Goal: Book appointment/travel/reservation

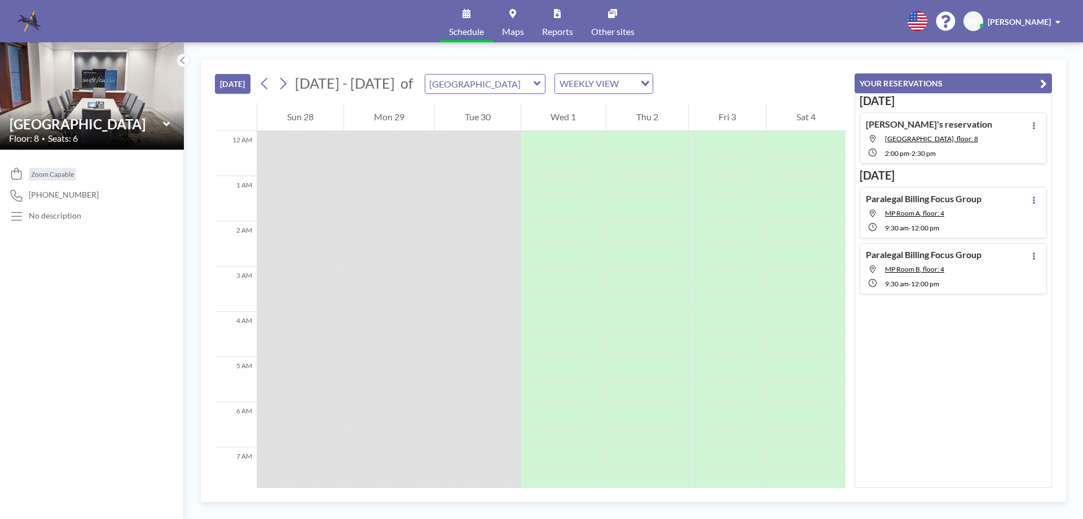
click at [534, 79] on icon at bounding box center [537, 83] width 7 height 11
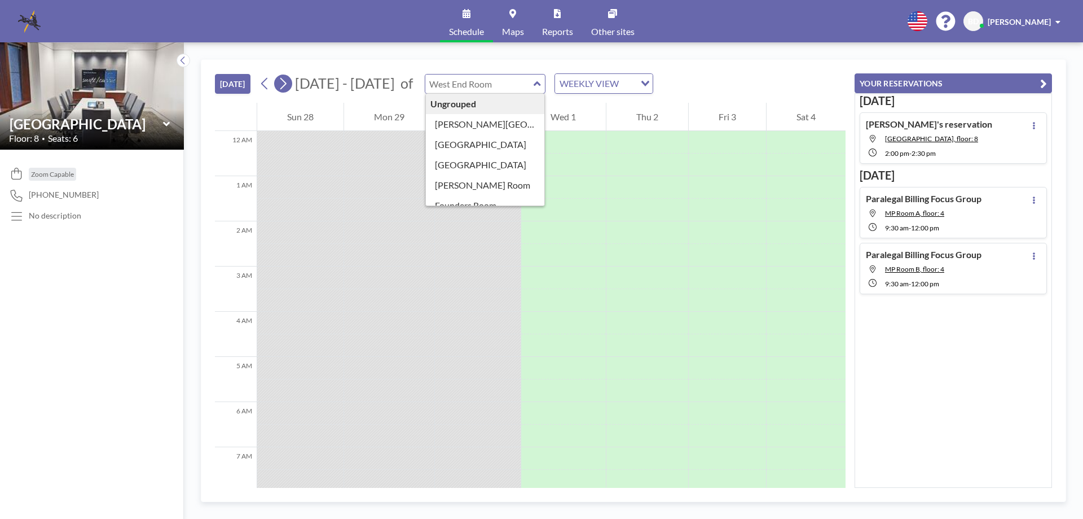
click at [288, 77] on icon at bounding box center [283, 83] width 11 height 17
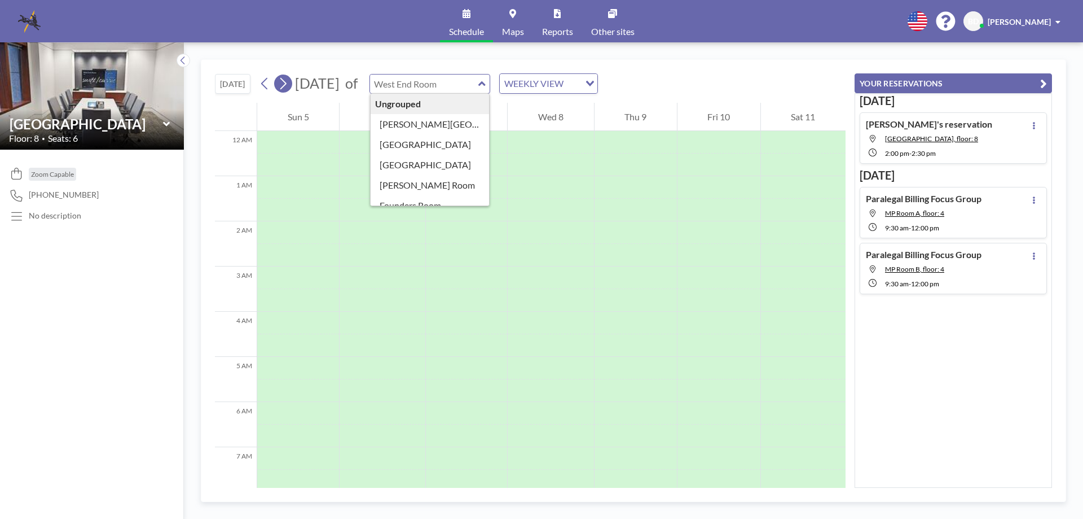
click at [288, 77] on icon at bounding box center [283, 83] width 11 height 17
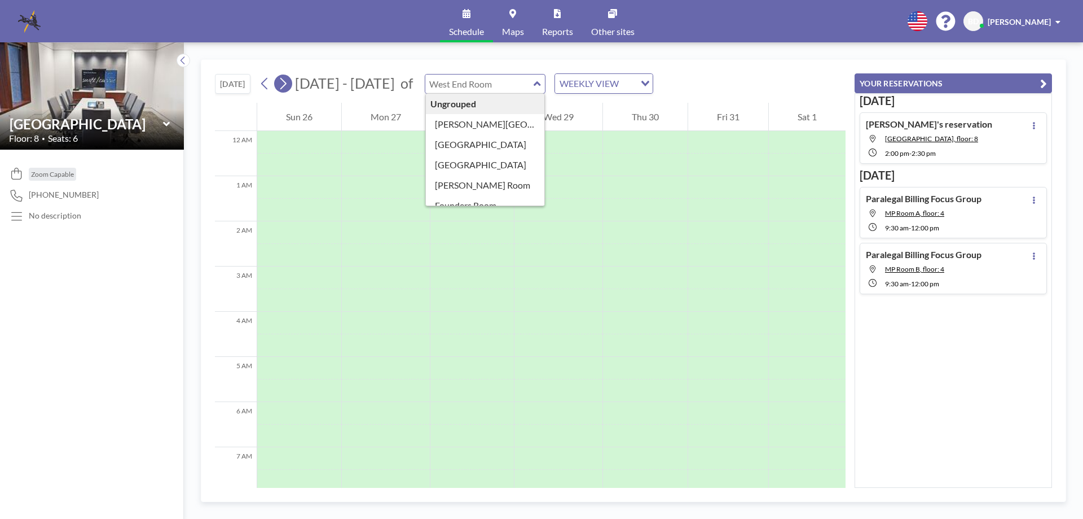
click at [288, 78] on icon at bounding box center [283, 83] width 11 height 17
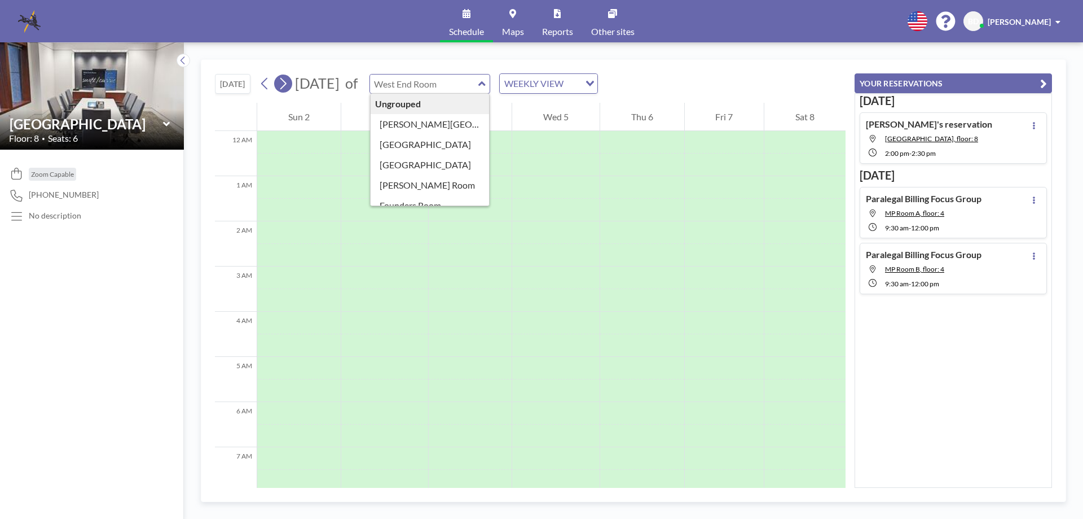
click at [288, 78] on icon at bounding box center [283, 83] width 11 height 17
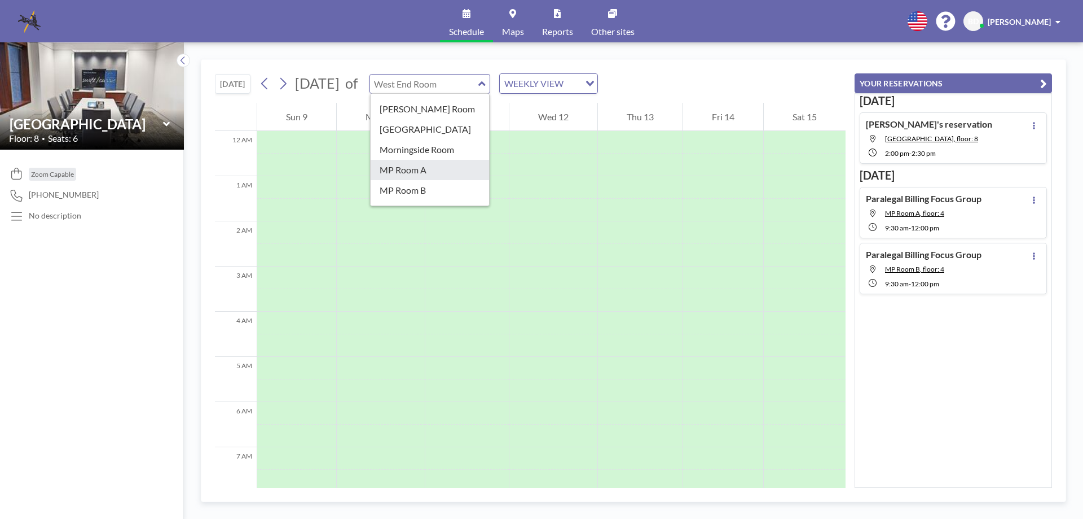
type input "MP Room A"
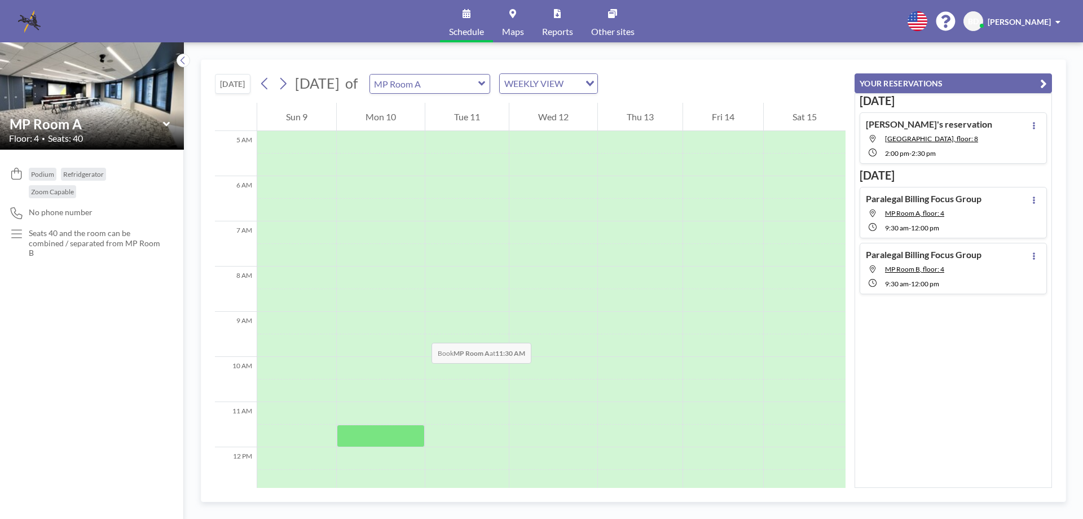
scroll to position [339, 0]
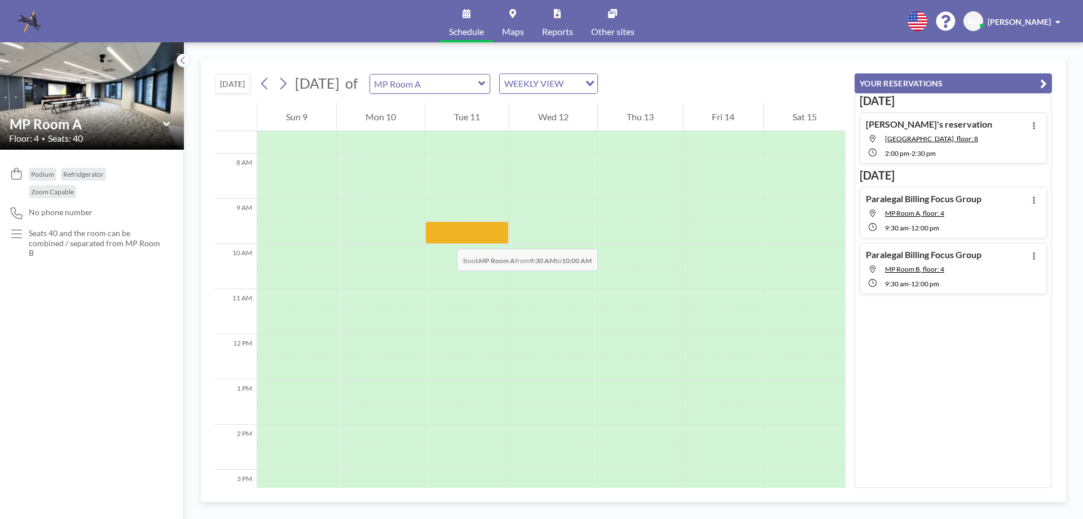
click at [446, 237] on div at bounding box center [467, 232] width 84 height 23
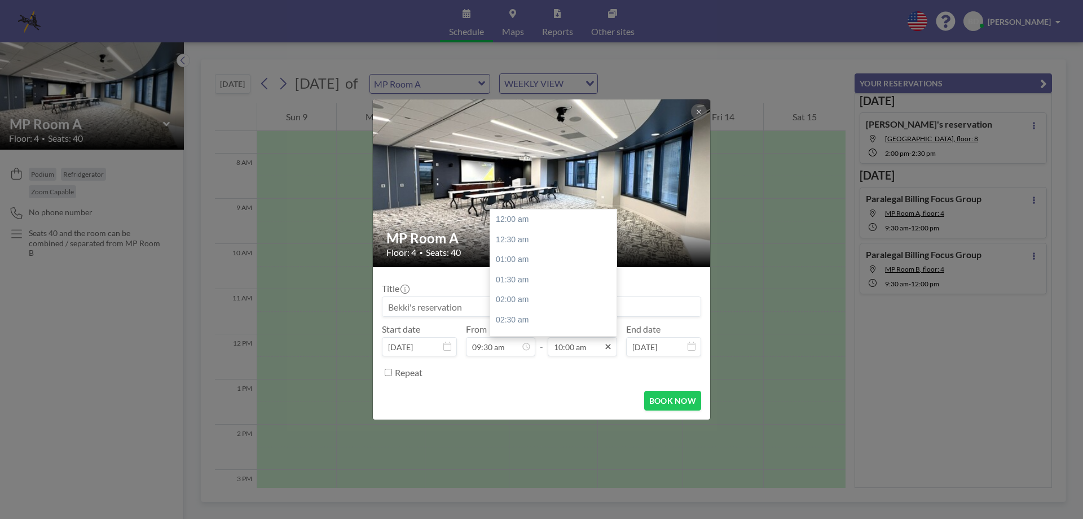
scroll to position [402, 0]
click at [521, 297] on div "12:00 pm" at bounding box center [556, 299] width 132 height 20
type input "12:00 pm"
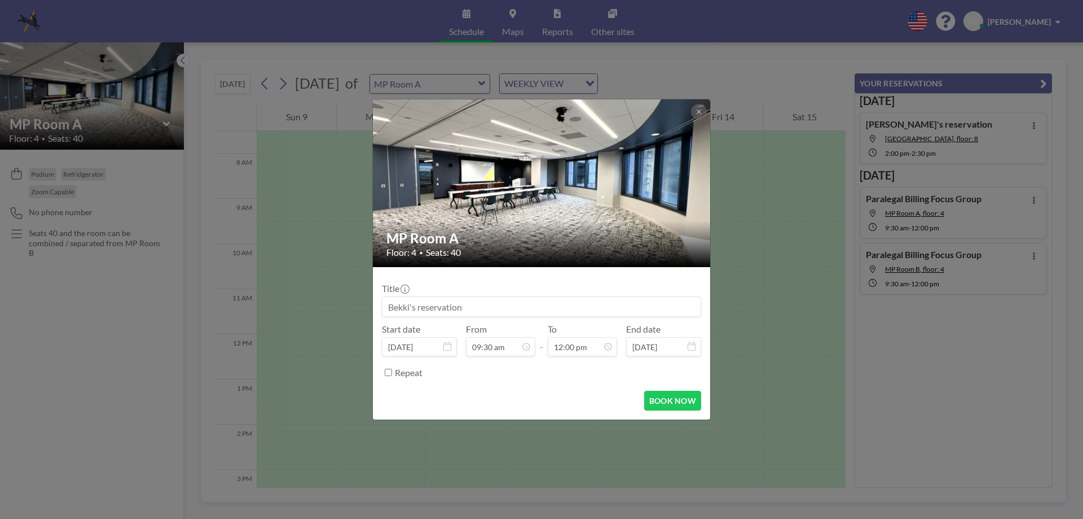
drag, startPoint x: 503, startPoint y: 304, endPoint x: 335, endPoint y: 301, distance: 168.7
click at [335, 301] on div "MP Room A Floor: 4 • Seats: 40 Title Start date [DATE] From 09:30 am - To 12:00…" at bounding box center [541, 259] width 1083 height 519
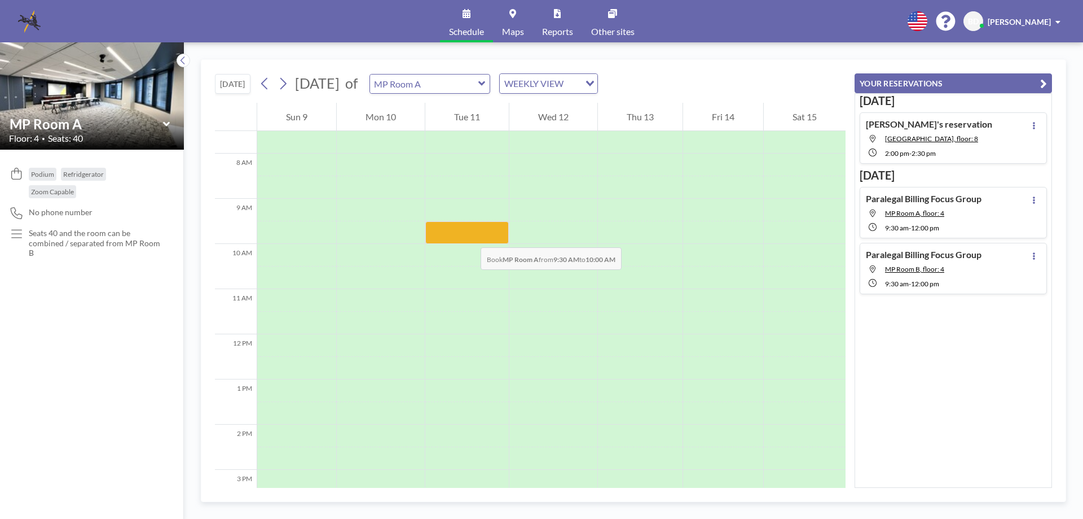
click at [469, 236] on div at bounding box center [467, 232] width 84 height 23
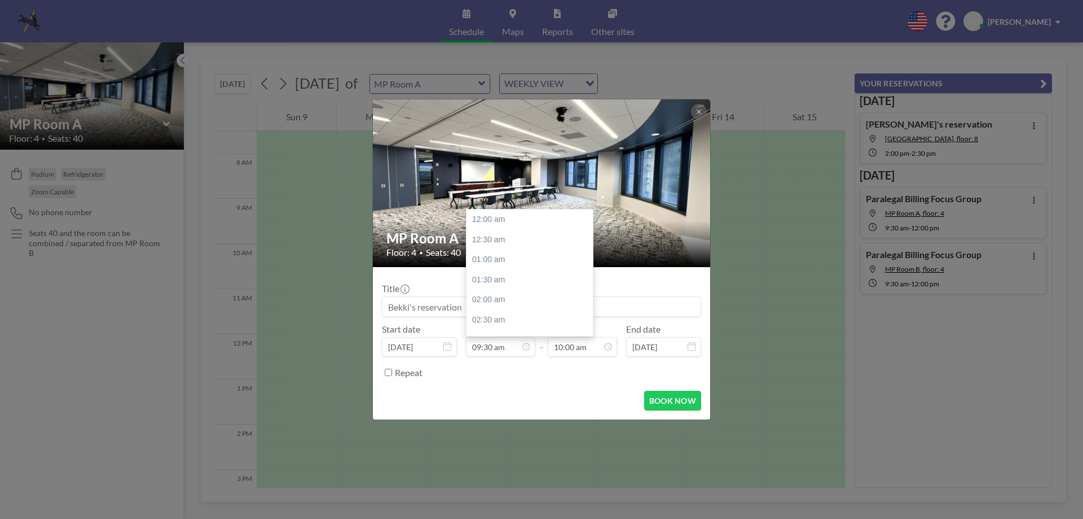
scroll to position [381, 0]
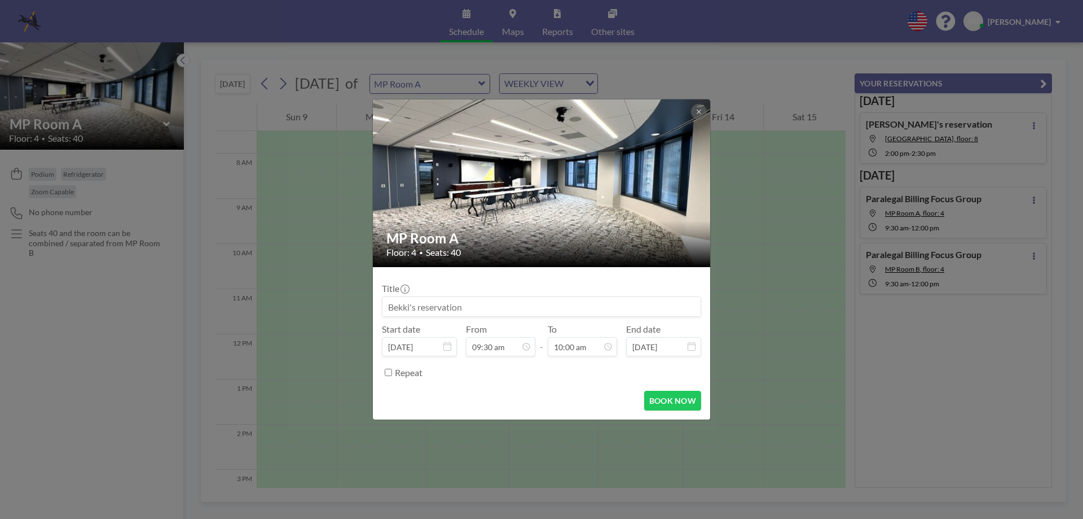
click at [555, 309] on input at bounding box center [542, 306] width 318 height 19
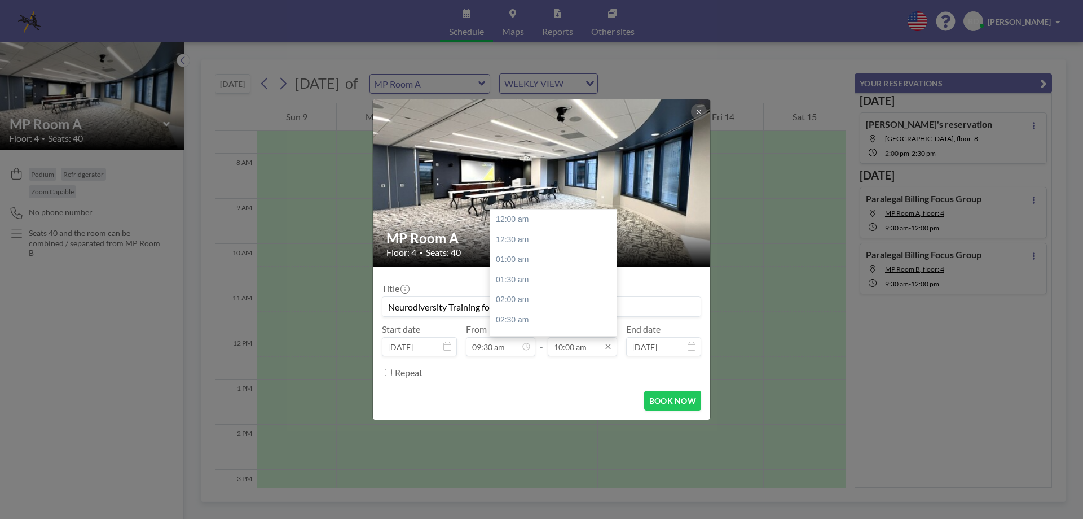
scroll to position [402, 0]
type input "Neurodiversity Training for Support Staff"
click at [515, 294] on div "12:00 pm" at bounding box center [556, 299] width 132 height 20
type input "12:00 pm"
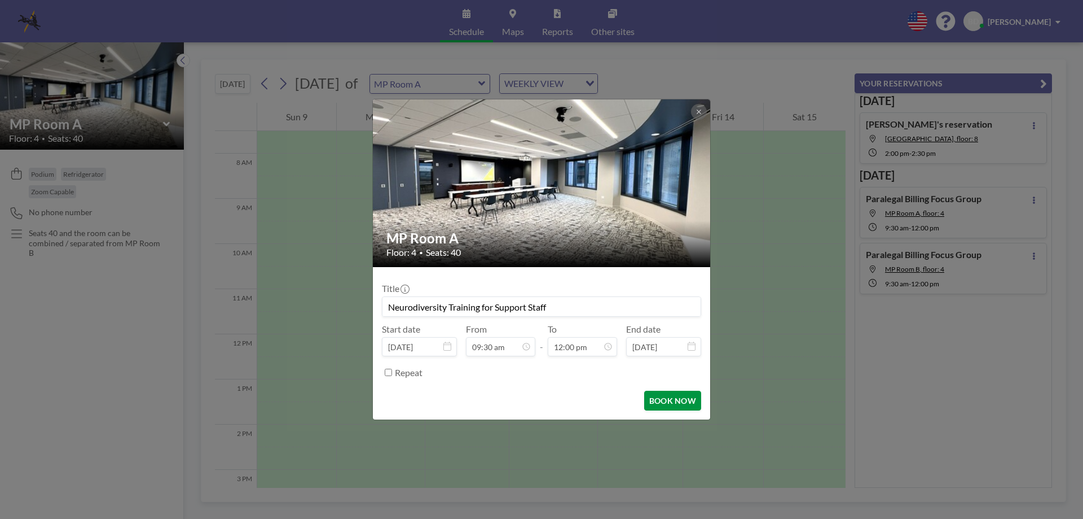
click at [687, 401] on button "BOOK NOW" at bounding box center [672, 400] width 57 height 20
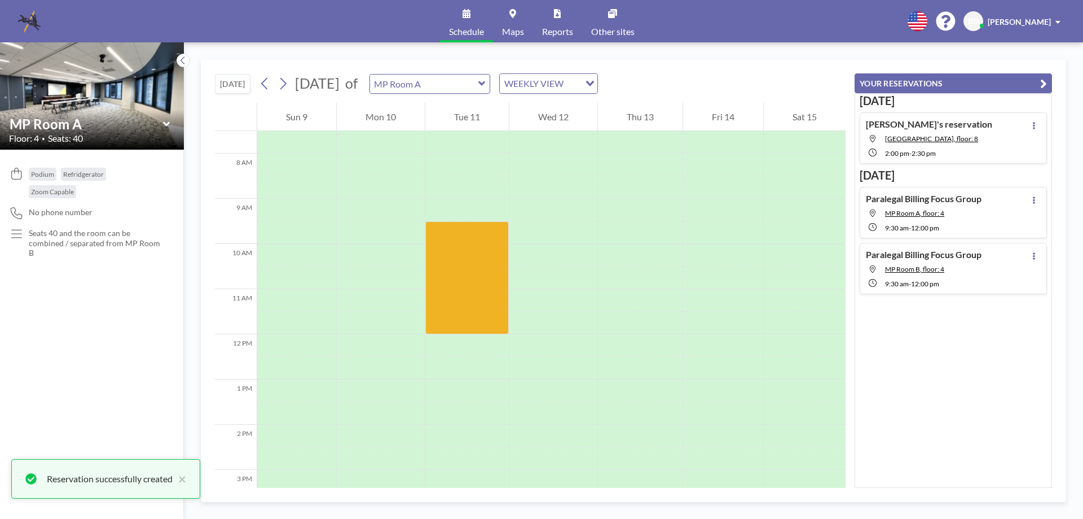
click at [486, 85] on icon at bounding box center [481, 83] width 7 height 11
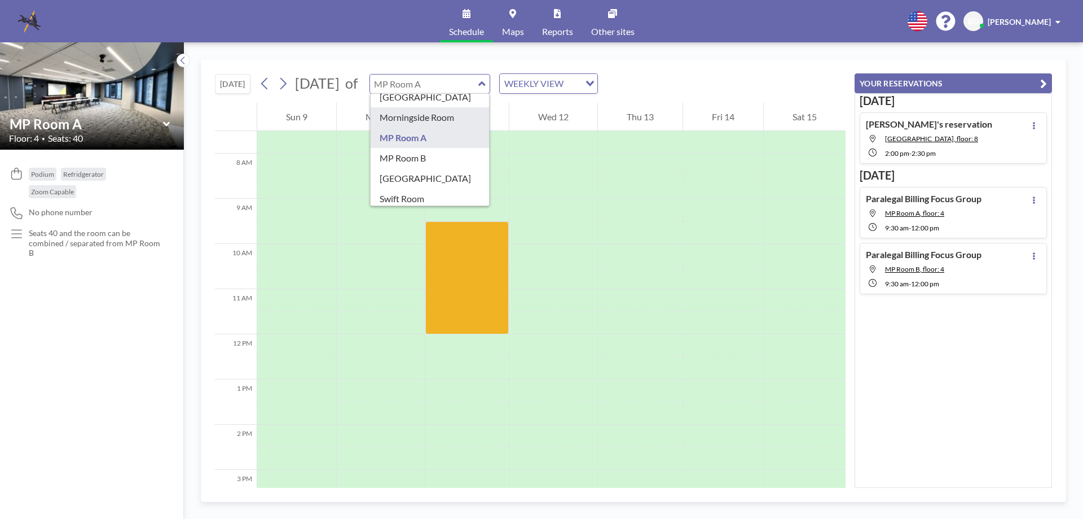
scroll to position [199, 0]
type input "MP Room B"
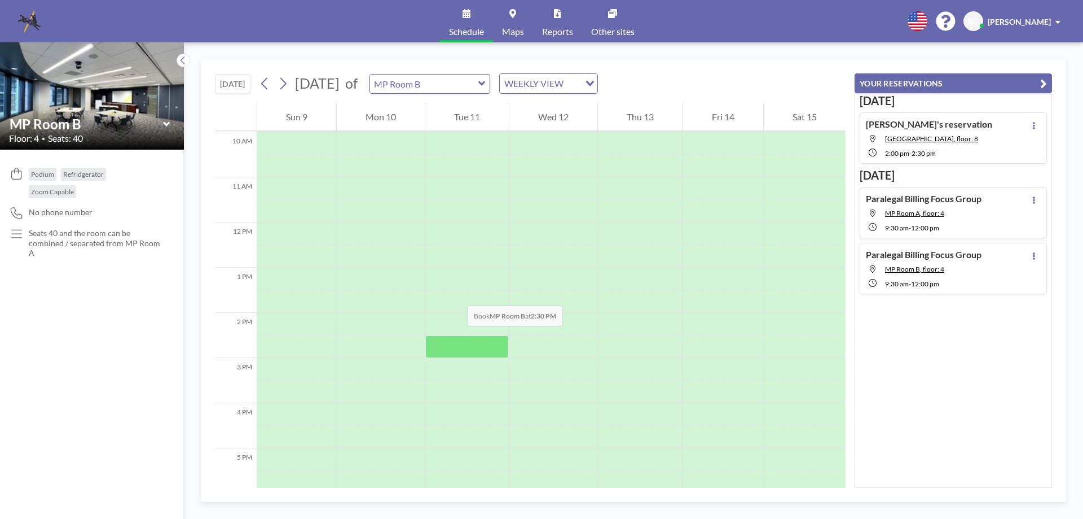
scroll to position [394, 0]
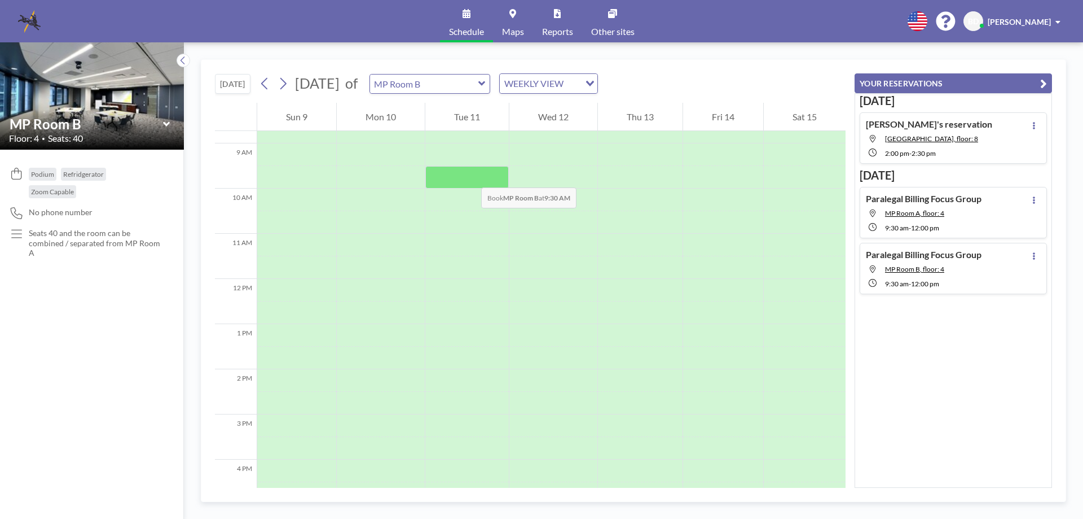
click at [470, 176] on div at bounding box center [467, 177] width 84 height 23
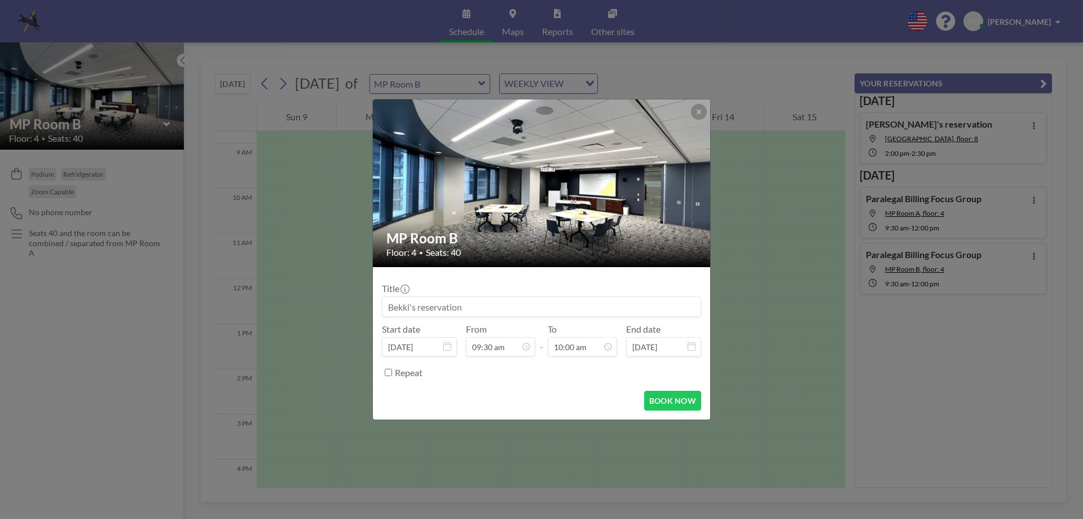
click at [470, 176] on img at bounding box center [542, 183] width 339 height 254
click at [485, 308] on input at bounding box center [542, 306] width 318 height 19
click at [478, 306] on input at bounding box center [542, 306] width 318 height 19
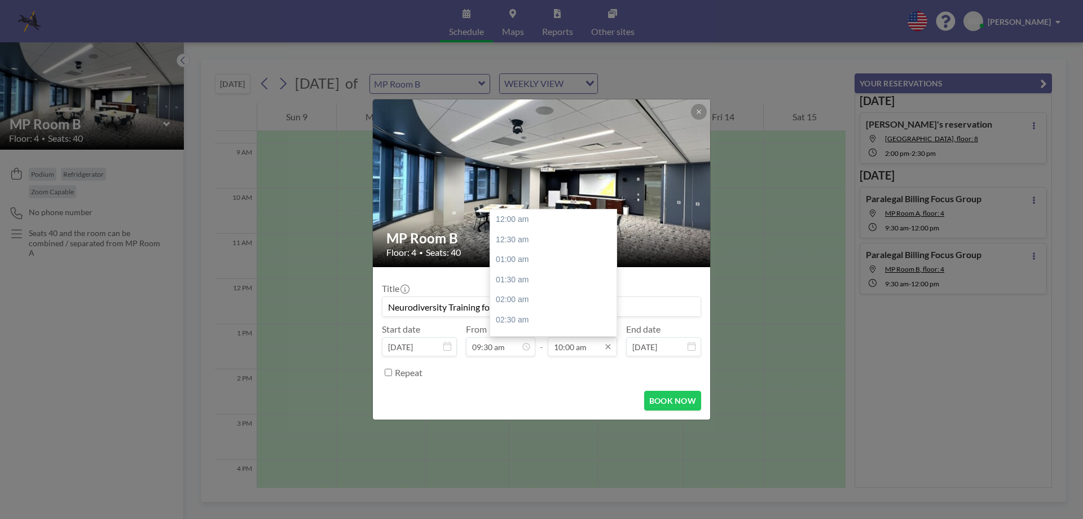
scroll to position [402, 0]
type input "Neurodiversity Training for Support Staff"
click at [506, 292] on div "12:00 pm" at bounding box center [556, 299] width 132 height 20
type input "12:00 pm"
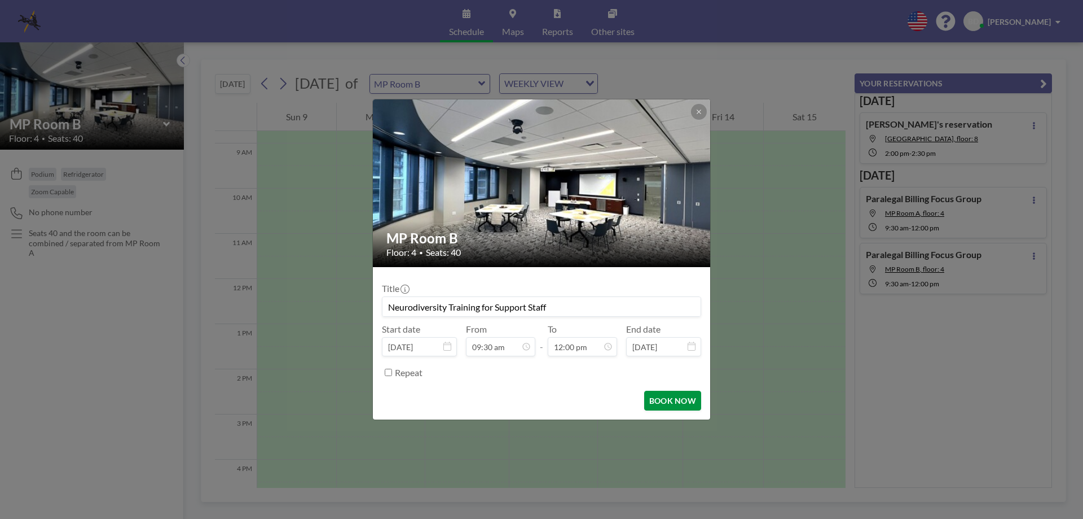
scroll to position [482, 0]
click at [662, 398] on button "BOOK NOW" at bounding box center [672, 400] width 57 height 20
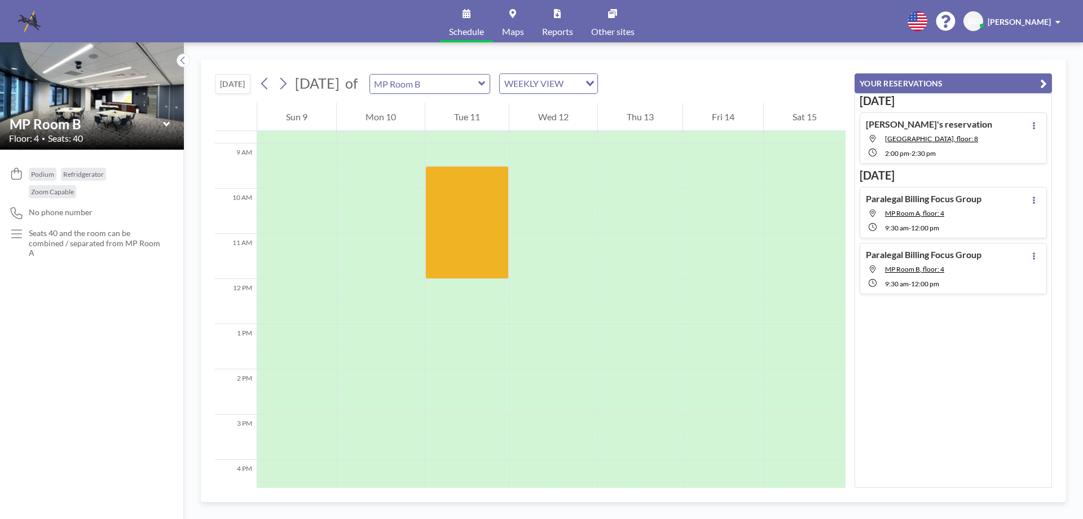
click at [1045, 81] on icon "button" at bounding box center [1043, 84] width 7 height 14
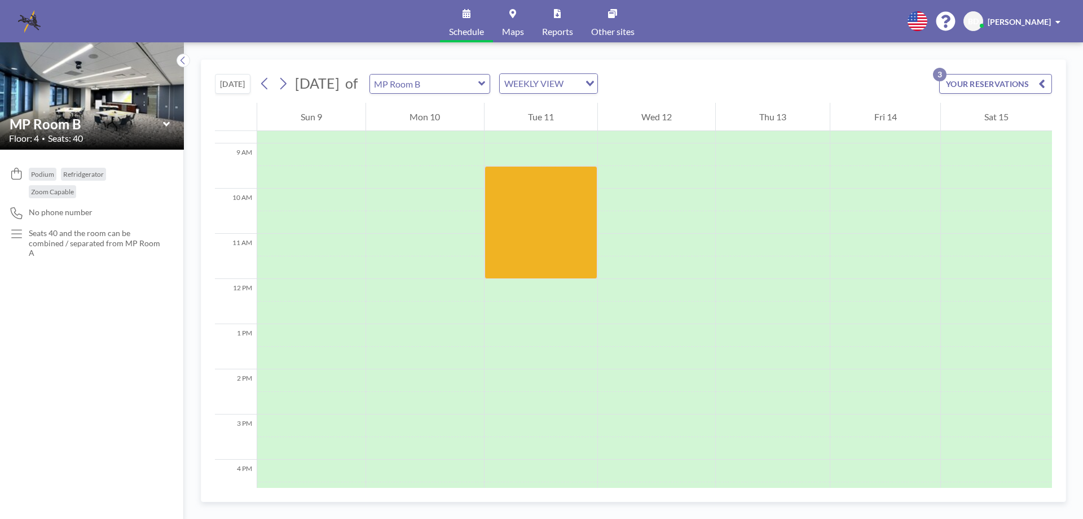
click at [1006, 81] on button "YOUR RESERVATIONS 3" at bounding box center [995, 84] width 113 height 20
